Goal: Task Accomplishment & Management: Manage account settings

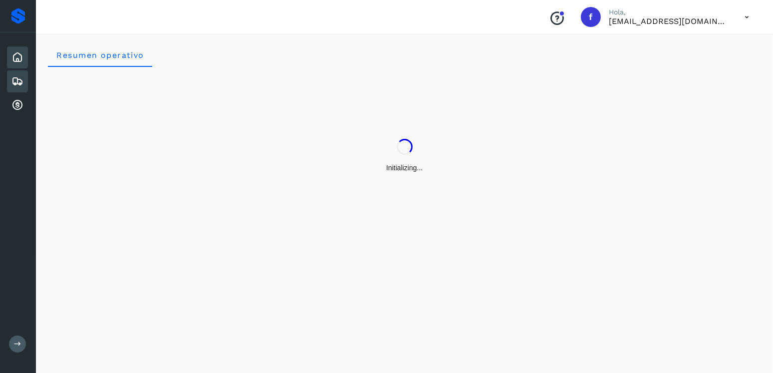
click at [10, 83] on div "Embarques" at bounding box center [17, 81] width 21 height 22
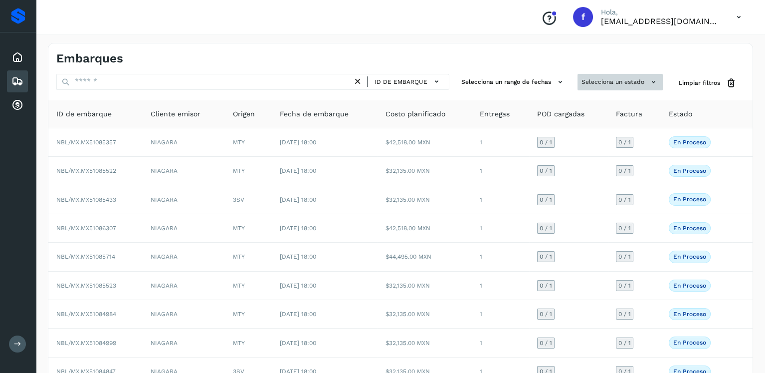
click at [622, 77] on button "Selecciona un estado" at bounding box center [620, 82] width 85 height 16
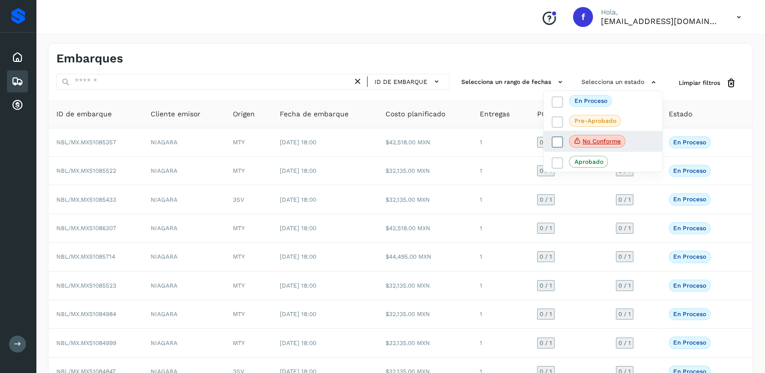
click at [557, 139] on icon at bounding box center [558, 142] width 10 height 10
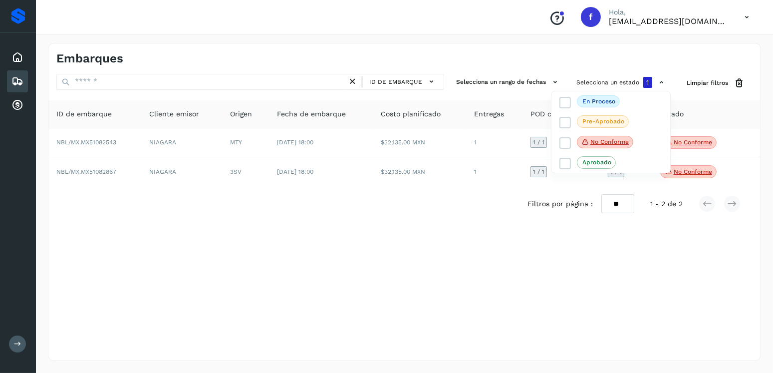
click at [326, 203] on div at bounding box center [386, 186] width 773 height 373
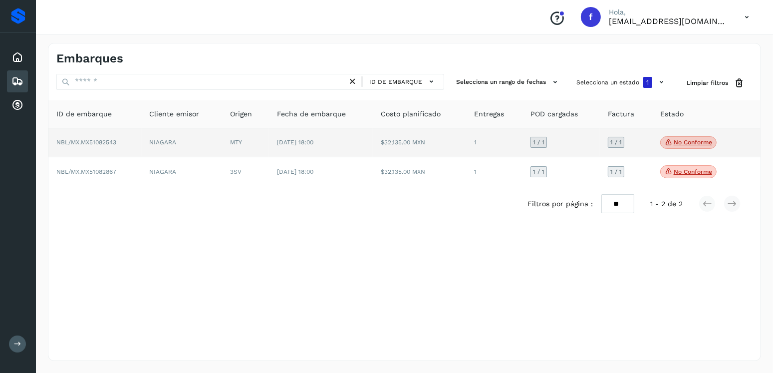
click at [677, 144] on p "No conforme" at bounding box center [692, 142] width 38 height 7
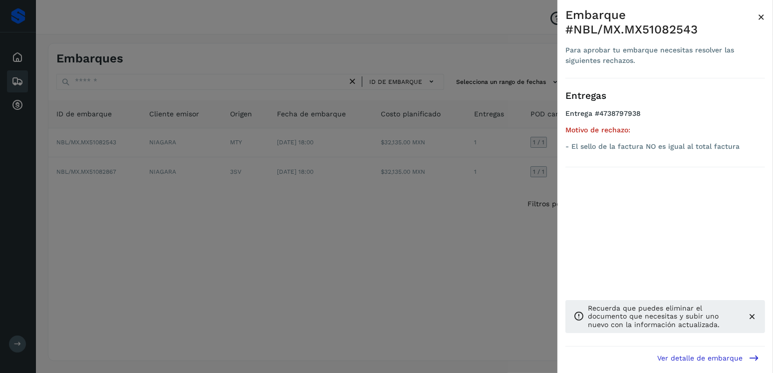
click at [369, 171] on div at bounding box center [386, 186] width 773 height 373
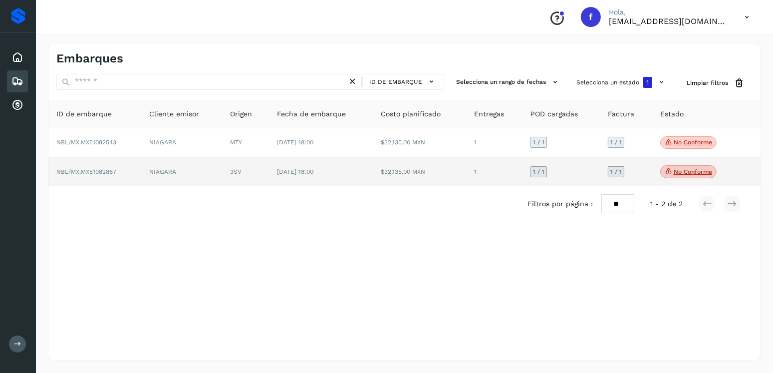
click at [683, 170] on p "No conforme" at bounding box center [692, 171] width 38 height 7
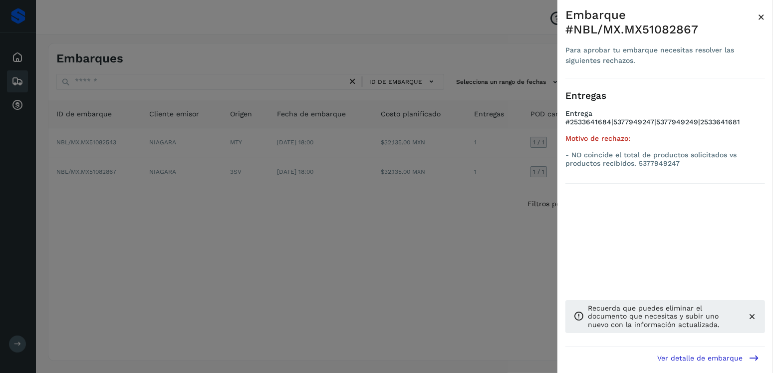
click at [356, 184] on div at bounding box center [386, 186] width 773 height 373
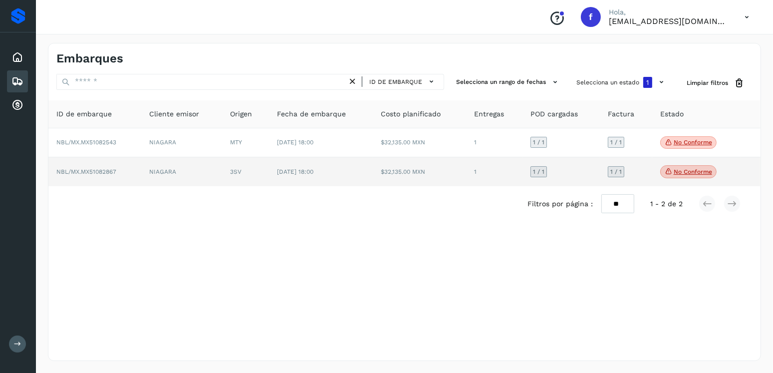
click at [368, 168] on td "[DATE] 18:00" at bounding box center [321, 171] width 104 height 29
click at [378, 170] on td "$32,135.00 MXN" at bounding box center [419, 171] width 93 height 29
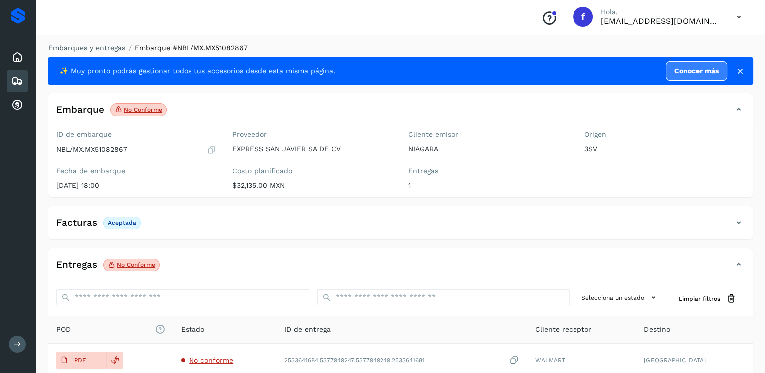
scroll to position [100, 0]
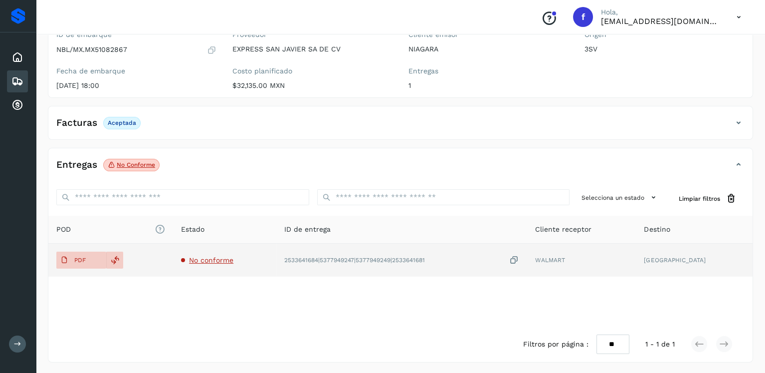
click at [78, 246] on td "PDF" at bounding box center [110, 259] width 125 height 33
click at [85, 258] on span "PDF" at bounding box center [72, 260] width 33 height 16
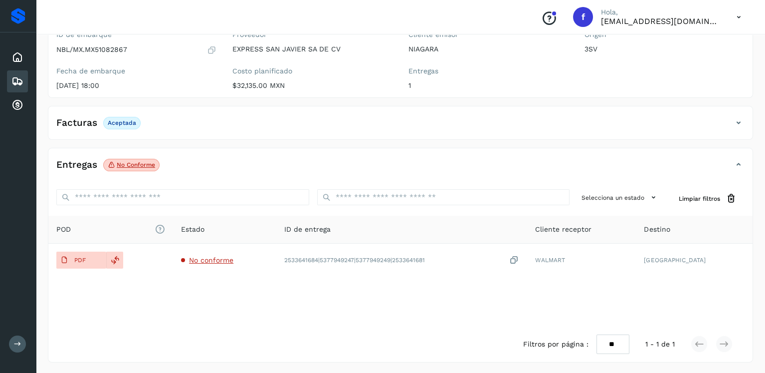
click at [10, 80] on div "Embarques" at bounding box center [17, 81] width 21 height 22
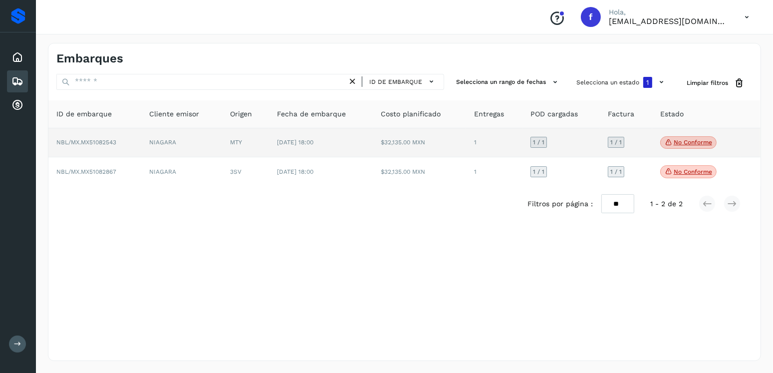
click at [425, 151] on td "$32,135.00 MXN" at bounding box center [419, 142] width 93 height 29
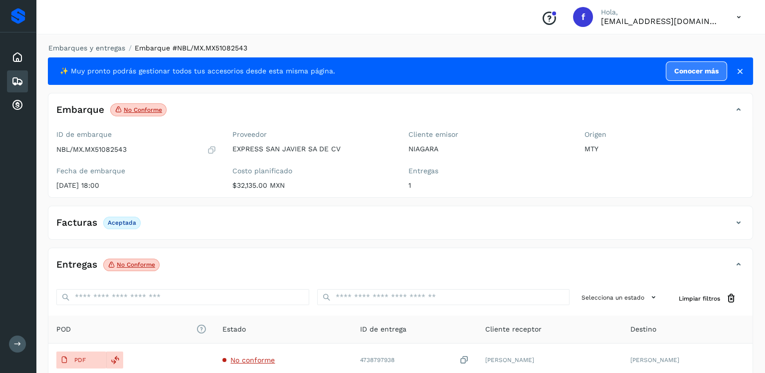
scroll to position [100, 0]
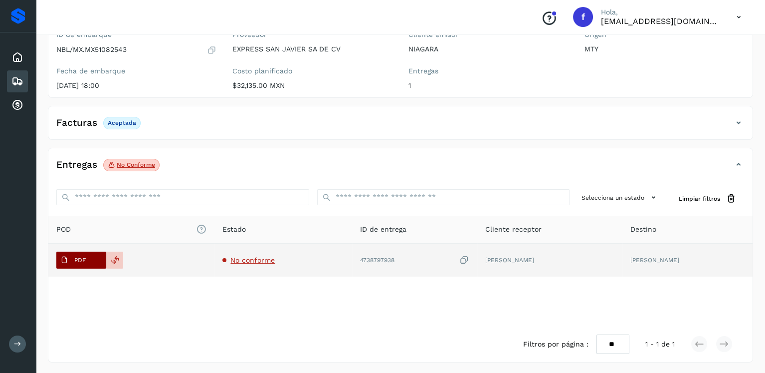
click at [82, 260] on p "PDF" at bounding box center [79, 259] width 11 height 7
click at [72, 258] on span "PDF" at bounding box center [72, 260] width 33 height 16
click at [89, 256] on span "PDF" at bounding box center [72, 260] width 33 height 16
click at [49, 262] on td "PDF" at bounding box center [131, 259] width 166 height 33
click at [71, 259] on span "PDF" at bounding box center [72, 260] width 33 height 16
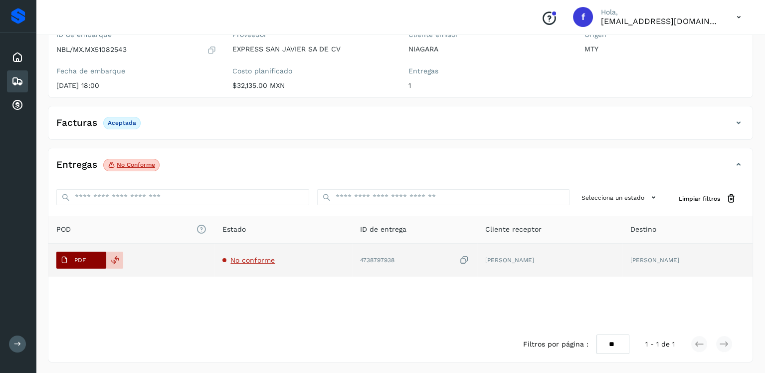
click at [71, 259] on span "PDF" at bounding box center [72, 260] width 33 height 16
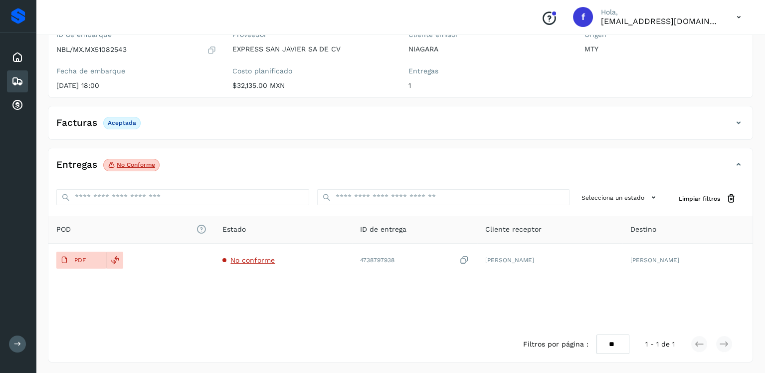
click at [10, 87] on div "Embarques" at bounding box center [17, 81] width 21 height 22
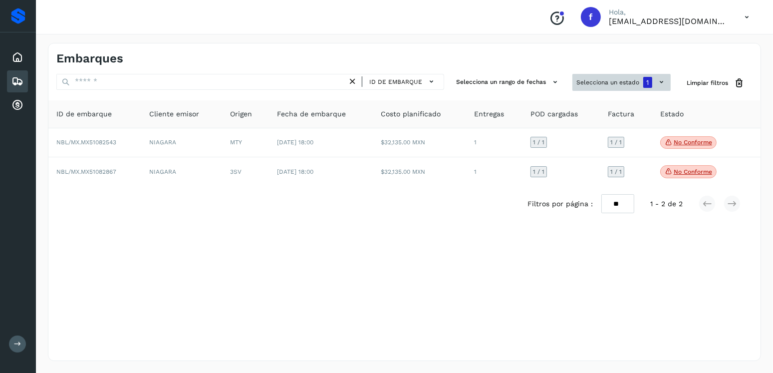
click at [591, 85] on button "Selecciona un estado 1" at bounding box center [621, 82] width 98 height 17
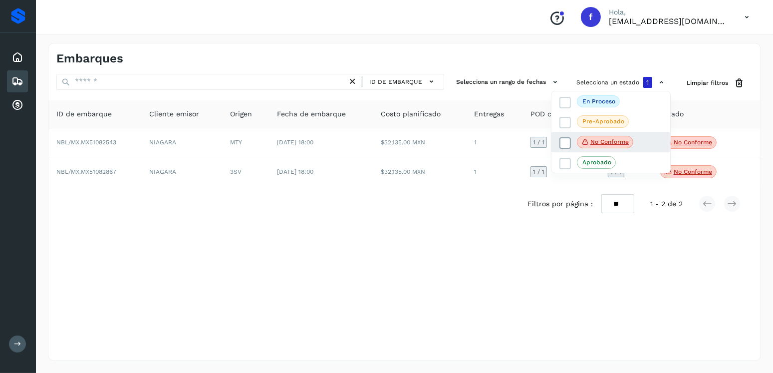
click at [564, 142] on icon at bounding box center [565, 143] width 10 height 10
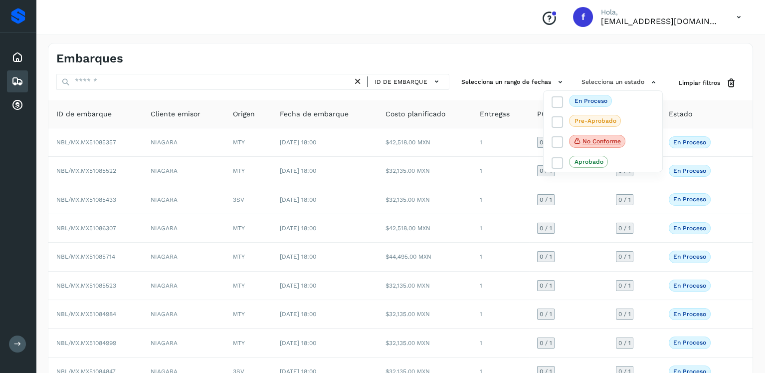
click at [137, 79] on div at bounding box center [382, 186] width 765 height 373
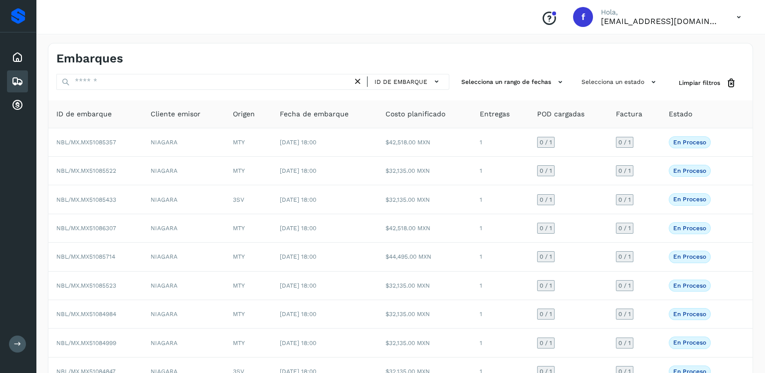
click at [137, 79] on div at bounding box center [382, 186] width 765 height 373
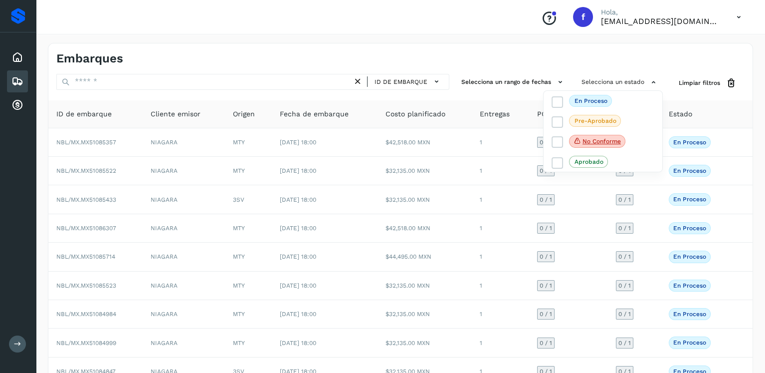
click at [131, 80] on div at bounding box center [382, 186] width 765 height 373
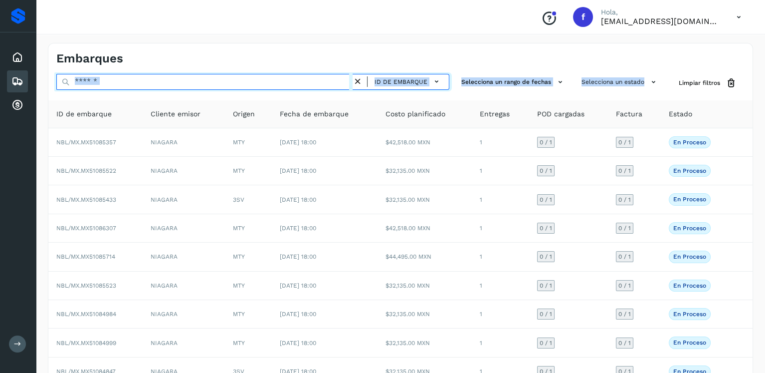
drag, startPoint x: 117, startPoint y: 83, endPoint x: 111, endPoint y: 83, distance: 5.5
click at [117, 83] on input "text" at bounding box center [204, 82] width 296 height 16
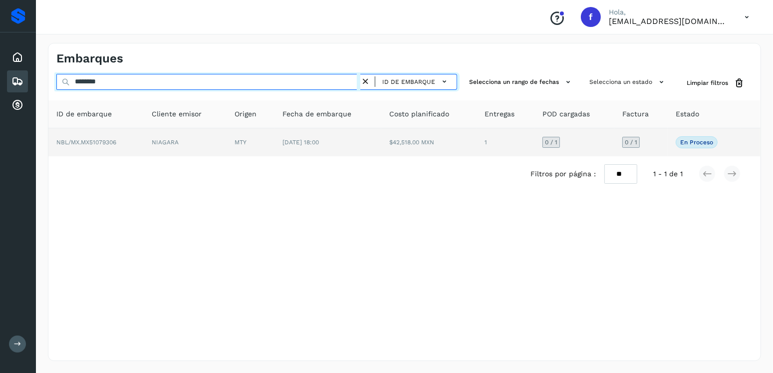
type input "********"
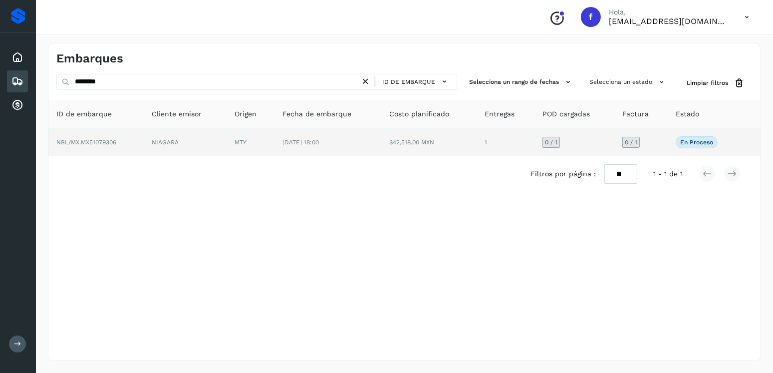
click at [430, 150] on td "$42,518.00 MXN" at bounding box center [428, 142] width 95 height 28
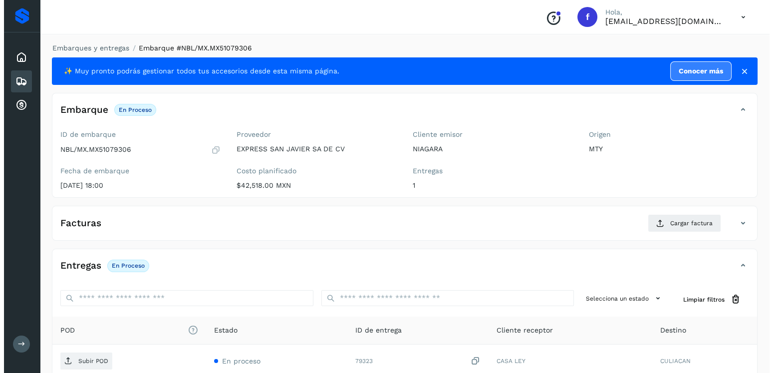
scroll to position [101, 0]
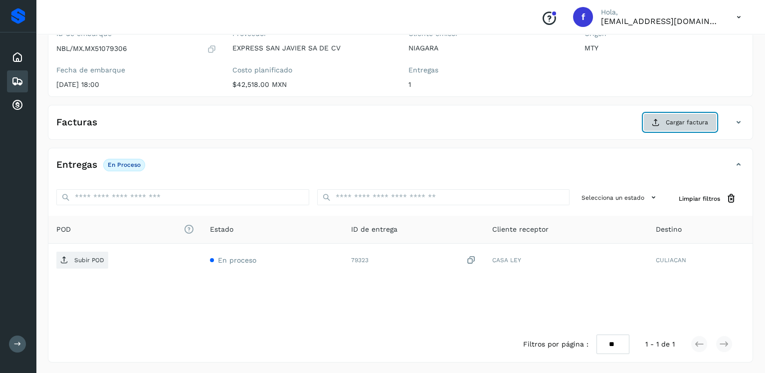
click at [659, 118] on icon at bounding box center [656, 122] width 8 height 8
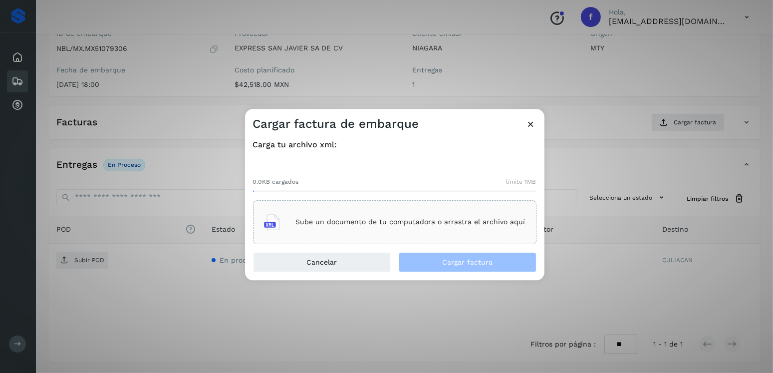
click at [432, 196] on div "0.0KB cargados límite 1MB Sube un documento de tu computadora o arrastra el arc…" at bounding box center [394, 202] width 283 height 83
click at [445, 206] on div "Sube un documento de tu computadora o arrastra el archivo aquí" at bounding box center [394, 222] width 283 height 44
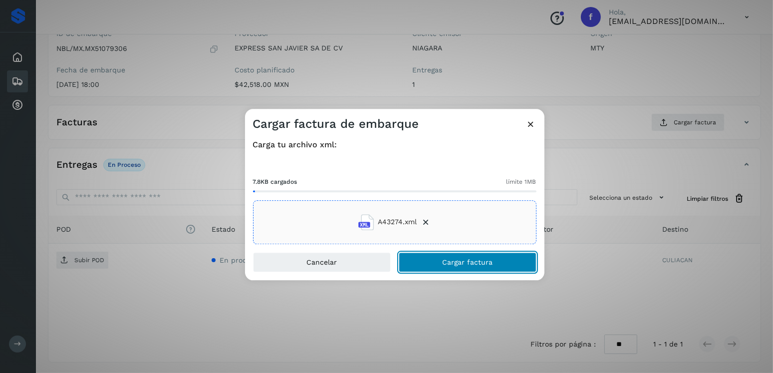
click at [442, 266] on button "Cargar factura" at bounding box center [468, 262] width 138 height 20
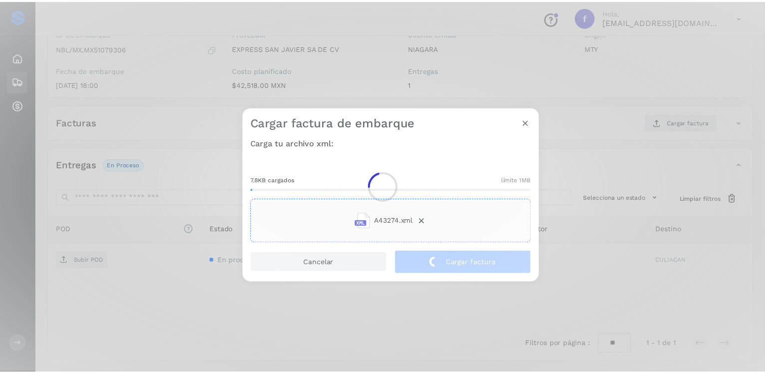
scroll to position [100, 0]
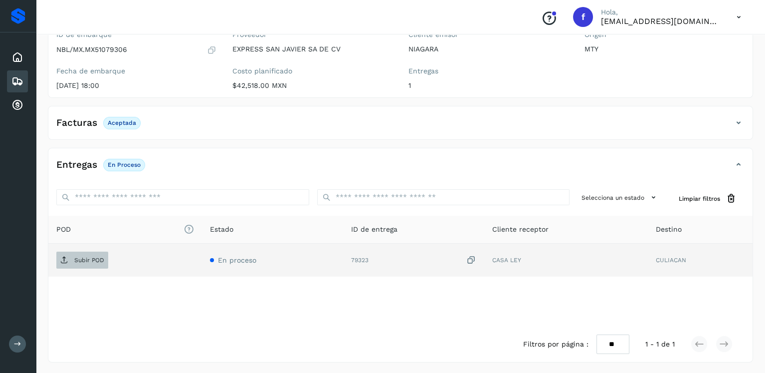
click at [95, 258] on p "Subir POD" at bounding box center [89, 259] width 30 height 7
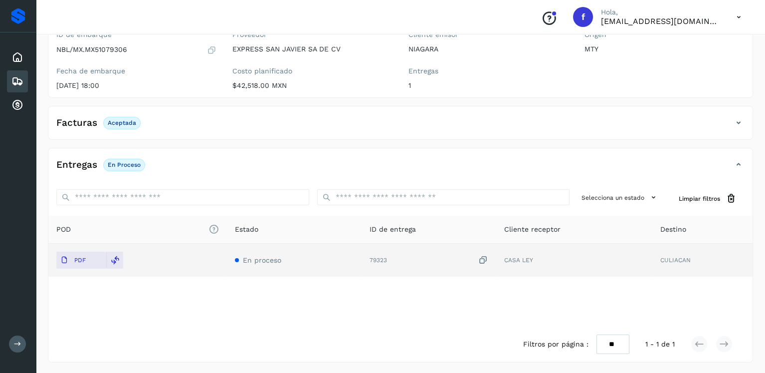
click at [10, 81] on div "Embarques" at bounding box center [17, 81] width 21 height 22
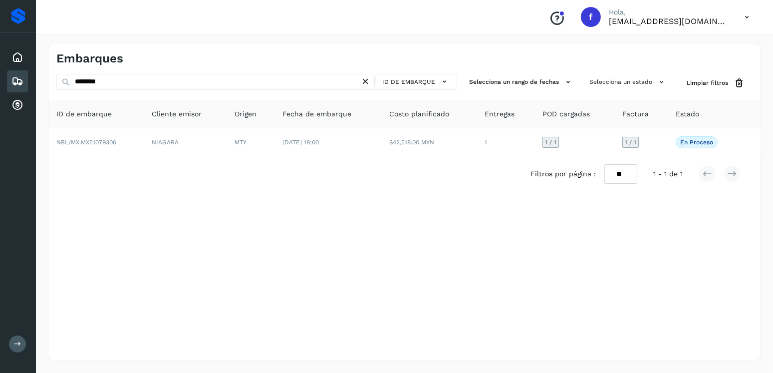
click at [369, 78] on icon at bounding box center [365, 81] width 10 height 10
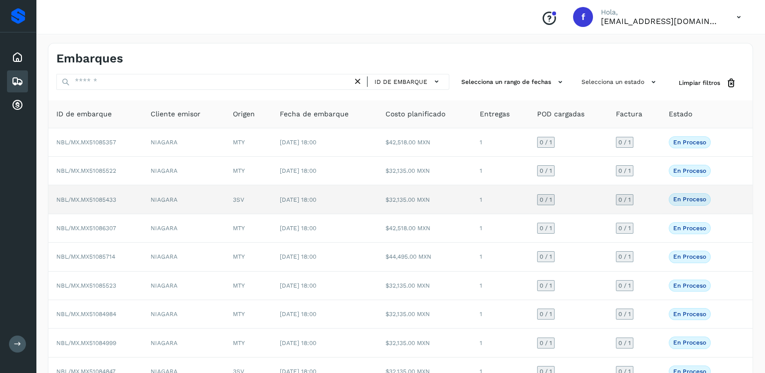
scroll to position [85, 0]
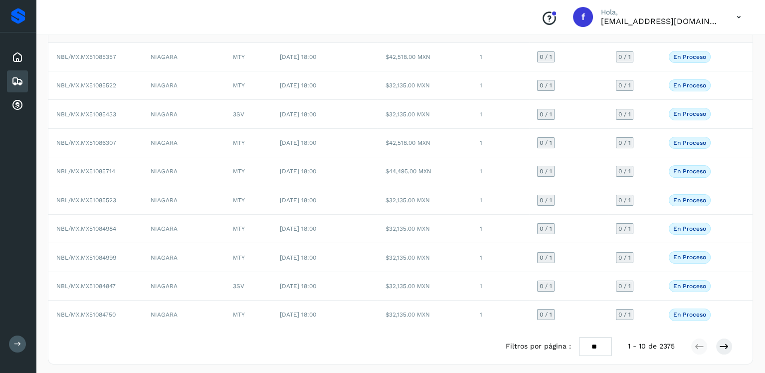
click at [22, 82] on icon at bounding box center [17, 81] width 12 height 12
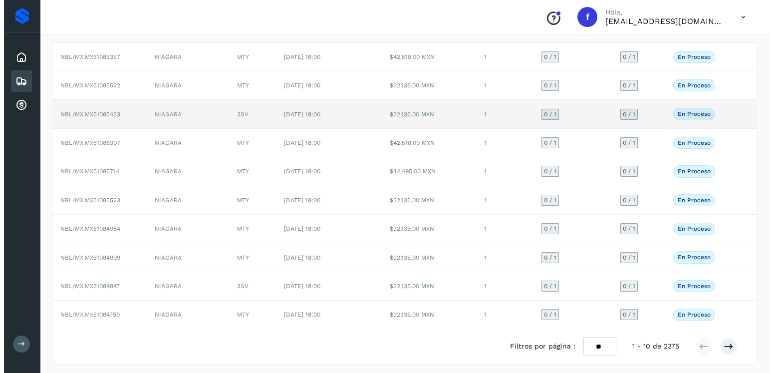
scroll to position [0, 0]
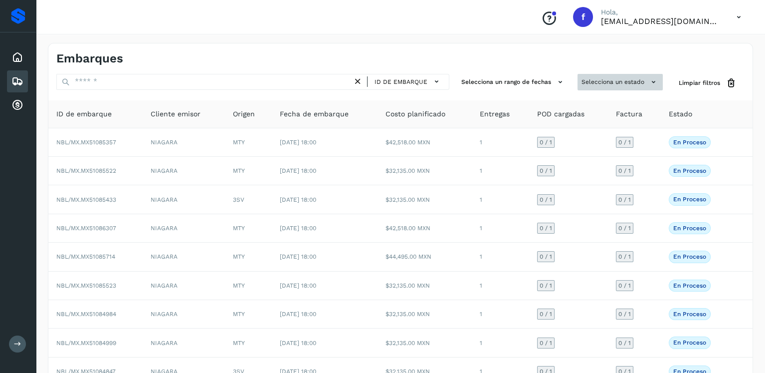
click at [621, 83] on button "Selecciona un estado" at bounding box center [620, 82] width 85 height 16
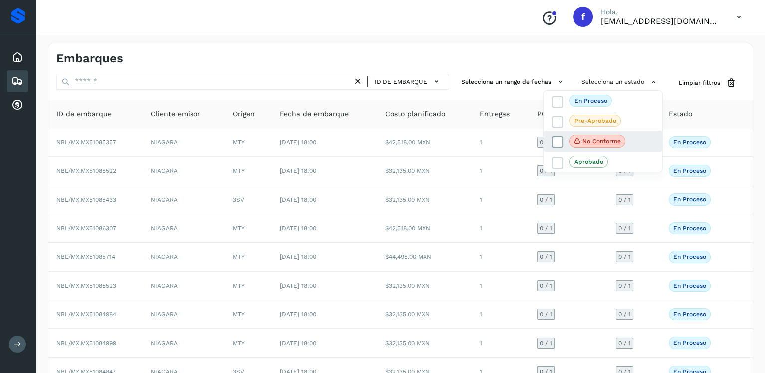
click at [553, 141] on icon at bounding box center [558, 142] width 10 height 10
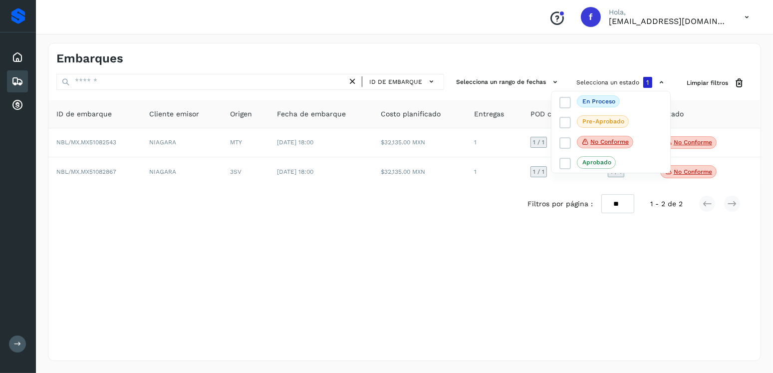
click at [359, 165] on div at bounding box center [386, 186] width 773 height 373
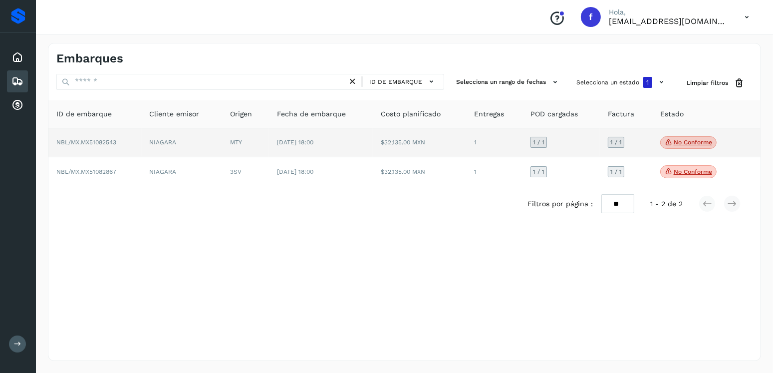
click at [670, 145] on icon at bounding box center [669, 142] width 8 height 9
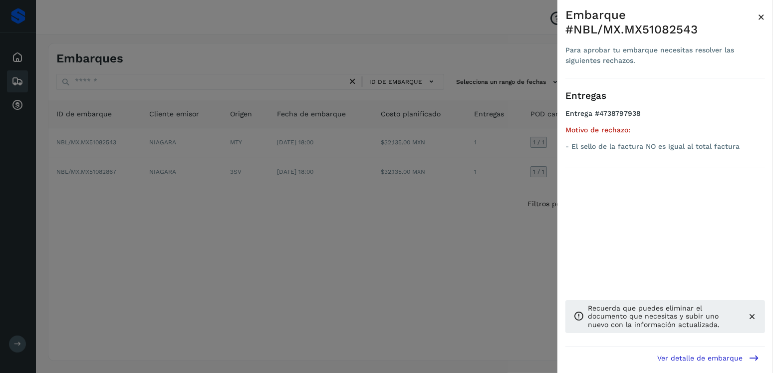
click at [342, 179] on div at bounding box center [386, 186] width 773 height 373
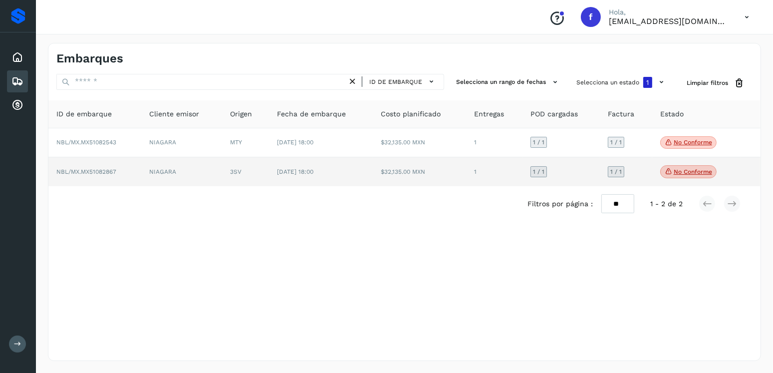
click at [678, 172] on p "No conforme" at bounding box center [692, 171] width 38 height 7
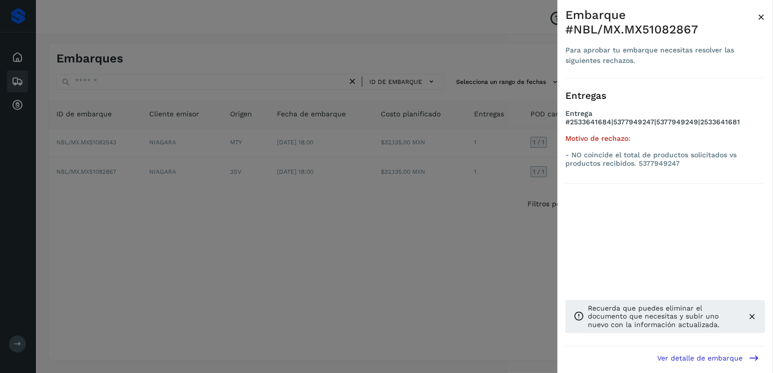
click at [302, 170] on div at bounding box center [386, 186] width 773 height 373
